Goal: Task Accomplishment & Management: Manage account settings

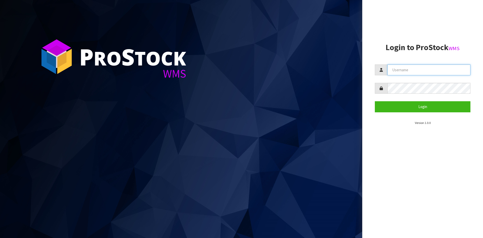
click at [442, 72] on input "text" at bounding box center [428, 69] width 83 height 11
type input "[PERSON_NAME]"
click at [375, 101] on button "Login" at bounding box center [423, 106] width 96 height 11
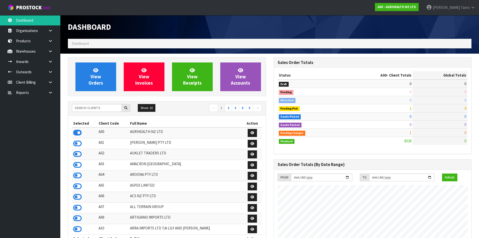
scroll to position [381, 206]
click at [468, 8] on span "Taoro" at bounding box center [465, 7] width 9 height 5
click at [466, 19] on link "Logout" at bounding box center [459, 20] width 40 height 7
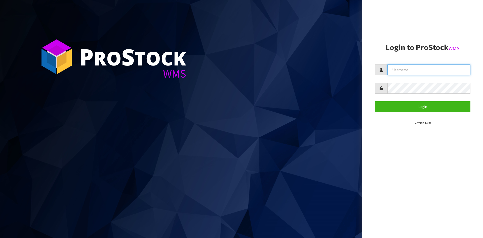
click at [403, 73] on input "text" at bounding box center [428, 69] width 83 height 11
type input "adrient@cwl.co.nz"
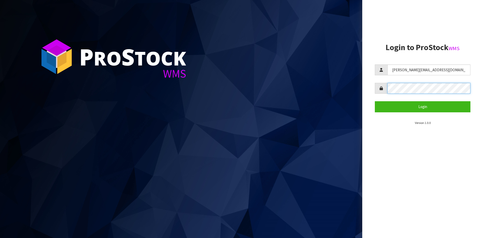
click at [375, 101] on button "Login" at bounding box center [423, 106] width 96 height 11
